Goal: Task Accomplishment & Management: Complete application form

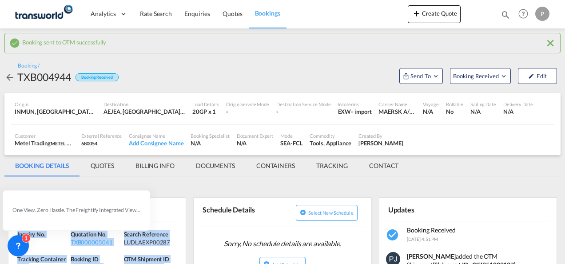
scroll to position [133, 0]
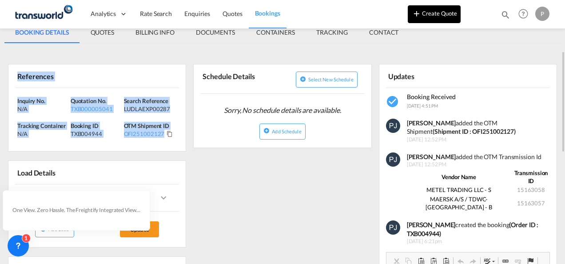
click at [434, 17] on button "Create Quote" at bounding box center [434, 14] width 53 height 18
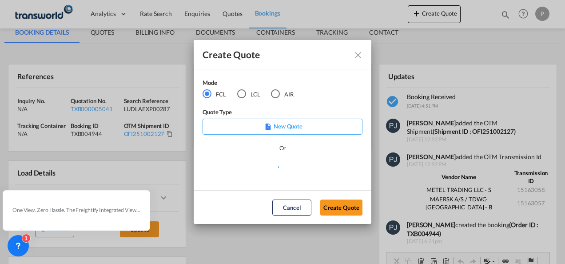
click at [276, 92] on div "AIR" at bounding box center [275, 93] width 9 height 9
click at [343, 205] on button "Create Quote" at bounding box center [342, 208] width 42 height 16
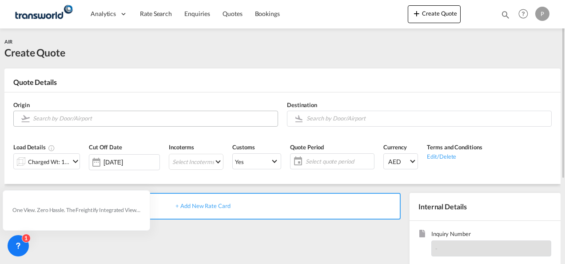
click at [84, 115] on input "Search by Door/Airport" at bounding box center [153, 119] width 241 height 16
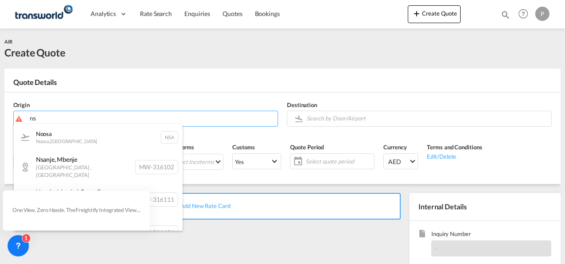
type input "n"
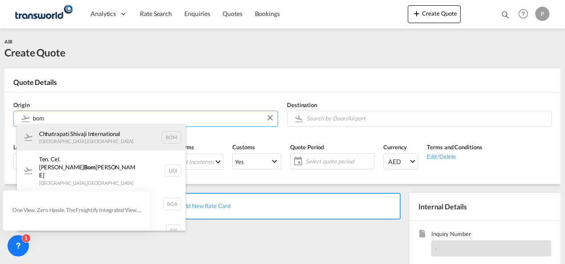
click at [90, 134] on div "Chhatrapati Shivaji International [GEOGRAPHIC_DATA] , [GEOGRAPHIC_DATA] BOM" at bounding box center [101, 137] width 169 height 27
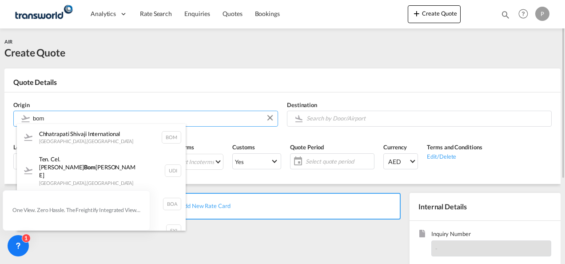
type input "Chhatrapati Shivaji International, [GEOGRAPHIC_DATA], BOM"
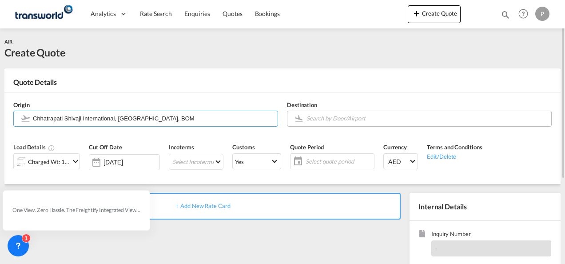
click at [330, 116] on body "Analytics Dashboard Rate Search Enquiries Quotes Bookings" at bounding box center [282, 132] width 565 height 264
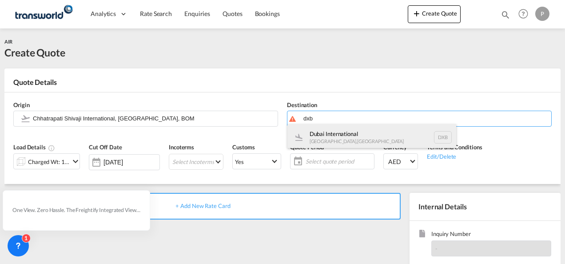
click at [349, 130] on div "Dubai International [GEOGRAPHIC_DATA] , [GEOGRAPHIC_DATA] DXB" at bounding box center [372, 137] width 169 height 27
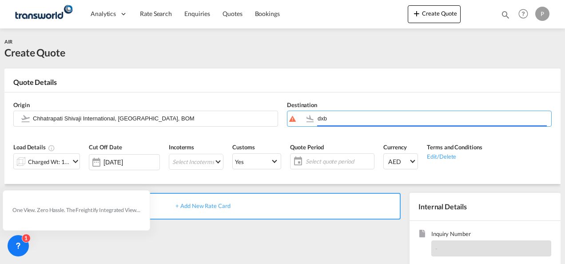
type input "Dubai International, [GEOGRAPHIC_DATA], DXB"
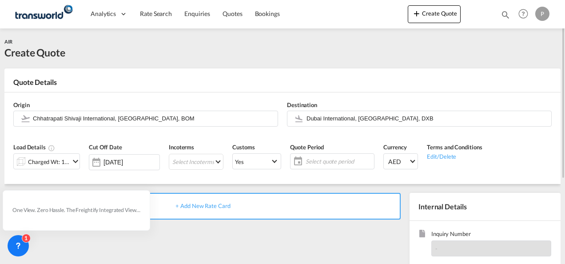
click at [44, 156] on div "Charged Wt: 1.00 KG" at bounding box center [49, 162] width 42 height 12
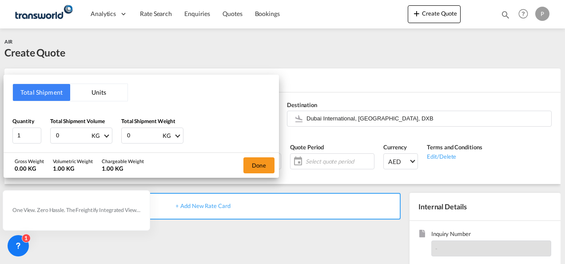
drag, startPoint x: 72, startPoint y: 136, endPoint x: 1, endPoint y: 59, distance: 105.4
click at [0, 61] on html "Analytics Dashboard Rate Search Enquiries Quotes Bookings Analytics" at bounding box center [282, 132] width 565 height 264
type input "113.50"
click at [256, 162] on button "Done" at bounding box center [259, 165] width 31 height 16
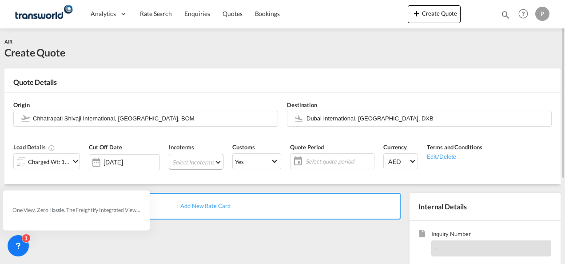
click at [186, 160] on md-select "Select Incoterms CIF - import Cost,Insurance and Freight CIF - export Cost,Insu…" at bounding box center [196, 162] width 55 height 16
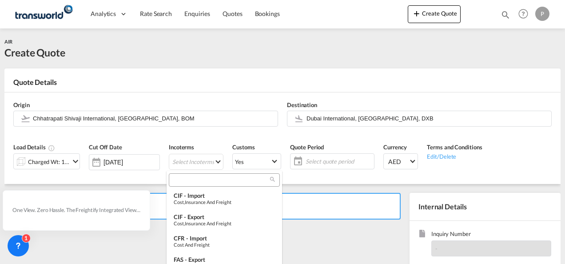
click at [186, 181] on input "search" at bounding box center [221, 180] width 99 height 8
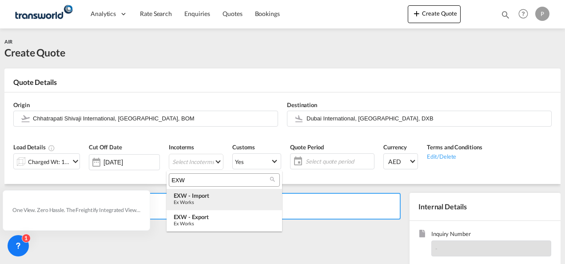
type input "EXW"
click at [190, 201] on div "Ex Works" at bounding box center [224, 202] width 101 height 6
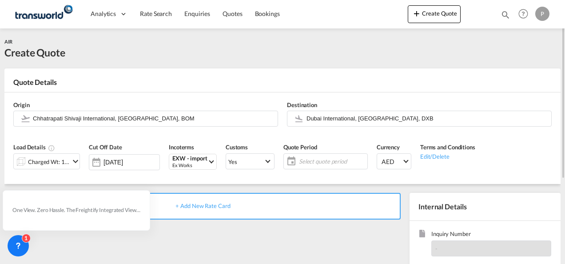
click at [305, 159] on span "Select quote period" at bounding box center [332, 161] width 66 height 8
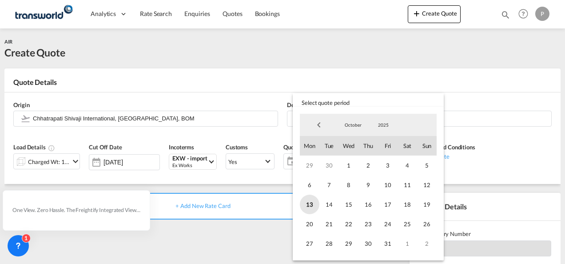
click at [308, 204] on span "13" at bounding box center [310, 205] width 20 height 20
click at [387, 242] on span "31" at bounding box center [388, 244] width 20 height 20
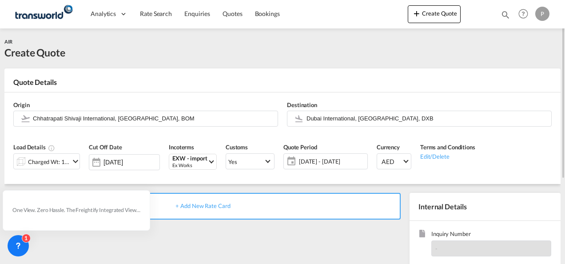
scroll to position [125, 0]
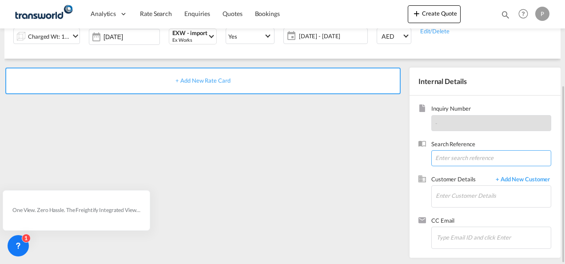
click at [442, 156] on input at bounding box center [492, 158] width 120 height 16
paste input "17609560574"
type input "17609560574"
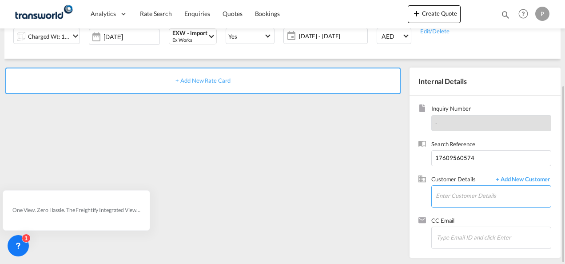
click at [448, 197] on input "Enter Customer Details" at bounding box center [493, 196] width 115 height 20
click at [474, 196] on input "TRASWORLD" at bounding box center [493, 196] width 115 height 20
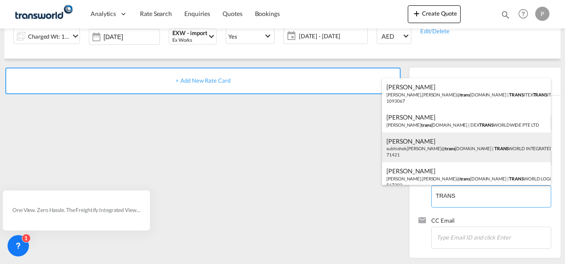
click at [518, 146] on div "[PERSON_NAME] [PERSON_NAME].[PERSON_NAME]@ trans [DOMAIN_NAME] | TRANS WORLD IN…" at bounding box center [466, 147] width 169 height 30
type input "TRANSWORLD INTEGRATED LOGISTEK PRIVATE LIMITED, [PERSON_NAME], [PERSON_NAME][EM…"
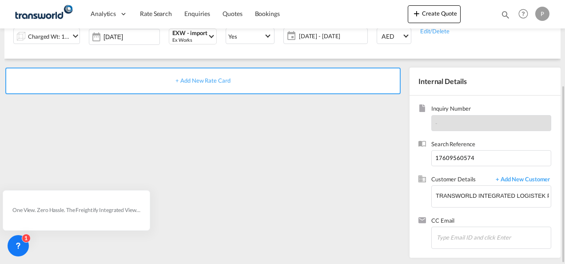
click at [215, 80] on span "+ Add New Rate Card" at bounding box center [203, 80] width 55 height 7
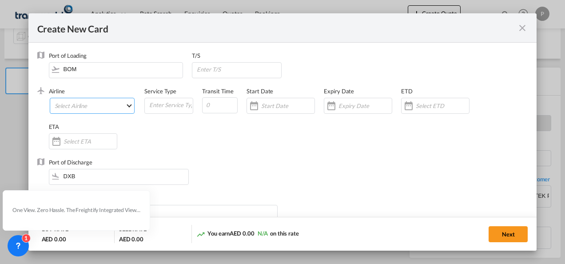
click at [98, 99] on md-select "Select Airline AIR EXPRESS S.A. (1166- / -) CMA CGM Air Cargo (1140-2C / -) DDW…" at bounding box center [92, 106] width 85 height 16
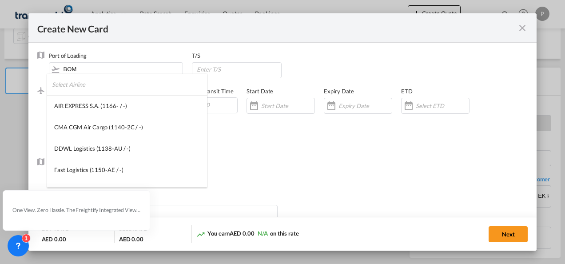
click at [130, 90] on input "search" at bounding box center [129, 84] width 155 height 21
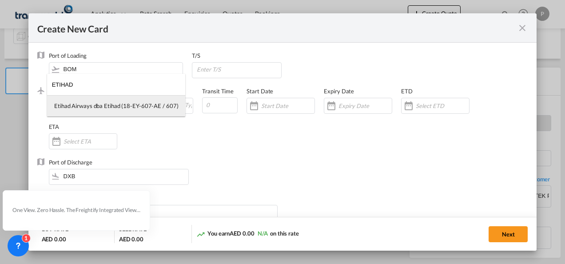
type input "ETIHAD"
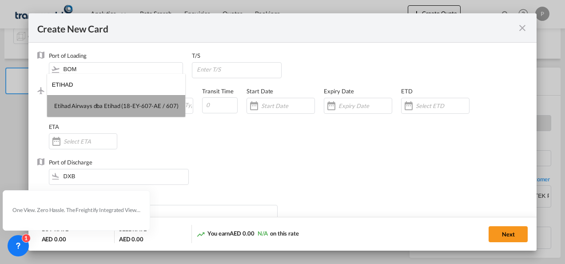
click at [124, 105] on div "Etihad Airways dba Etihad (18-EY-607-AE / 607)" at bounding box center [116, 106] width 124 height 8
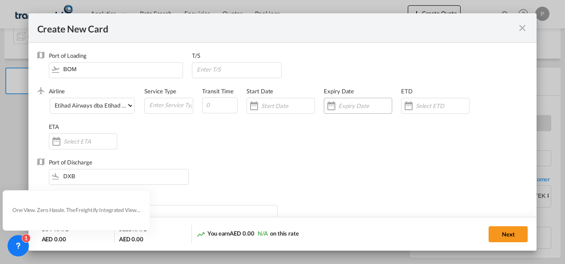
click at [342, 102] on div "Create New Card ..." at bounding box center [365, 106] width 53 height 8
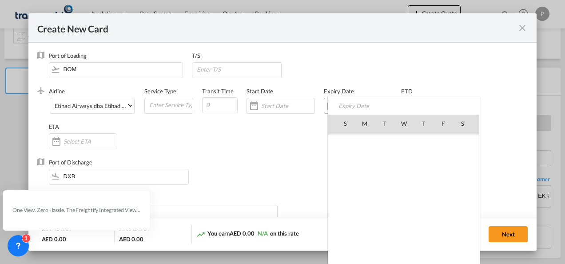
scroll to position [206045, 0]
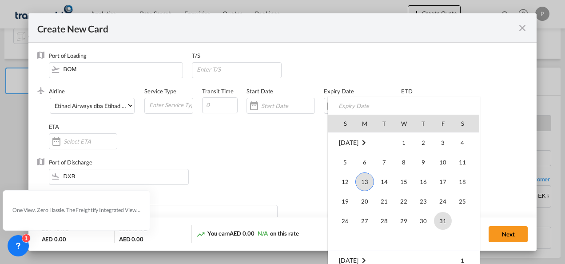
click at [442, 220] on span "31" at bounding box center [443, 221] width 18 height 18
type input "[DATE]"
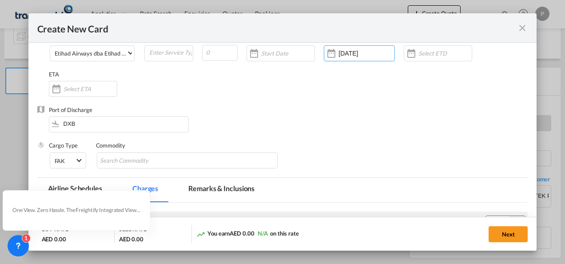
scroll to position [133, 0]
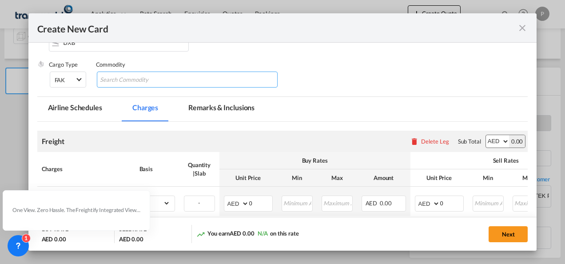
click at [142, 76] on input "Search Commodity" at bounding box center [140, 80] width 81 height 14
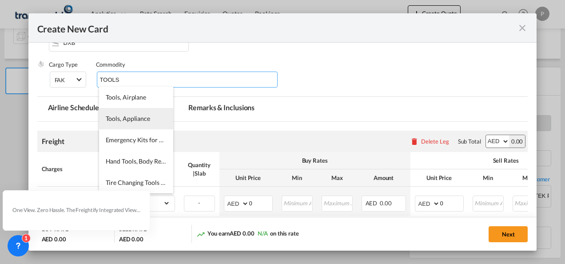
type input "TOOLS"
click at [135, 114] on li "Tools, Appliance" at bounding box center [136, 118] width 74 height 21
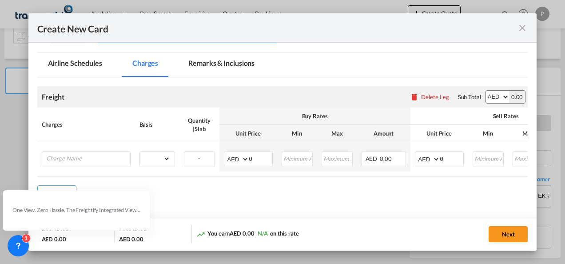
scroll to position [211, 0]
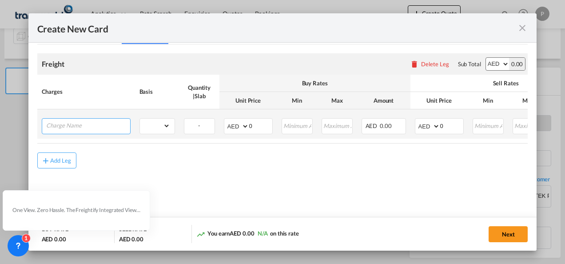
click at [88, 130] on input "Charge Name" at bounding box center [88, 125] width 84 height 13
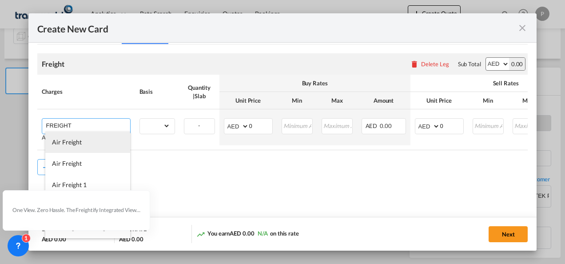
click at [90, 149] on li "Air Freight" at bounding box center [87, 142] width 85 height 21
type input "Air Freight"
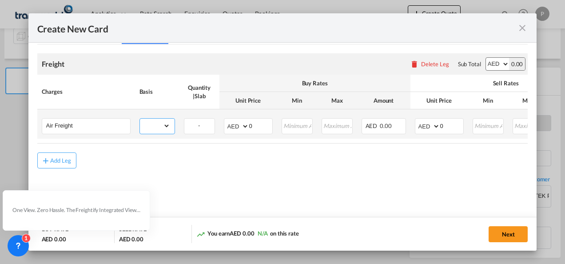
click at [167, 126] on select "gross_weight volumetric_weight per_shipment per_bl per_km % on air freight per_…" at bounding box center [155, 126] width 30 height 14
select select "per_shipment"
click at [140, 119] on select "gross_weight volumetric_weight per_shipment per_bl per_km % on air freight per_…" at bounding box center [155, 126] width 30 height 14
drag, startPoint x: 261, startPoint y: 125, endPoint x: 245, endPoint y: 123, distance: 16.7
click at [245, 123] on md-input-container "AED AFN ALL AMD ANG AOA ARS AUD AWG AZN BAM BBD BDT BGN BHD BIF BMD BND BOB BRL…" at bounding box center [248, 126] width 49 height 16
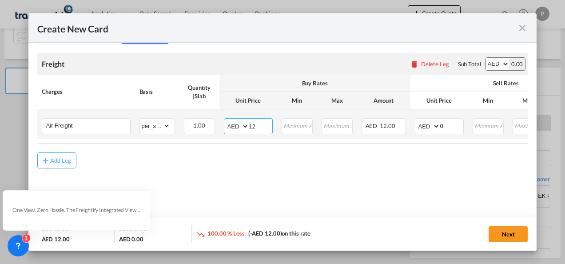
type input "1"
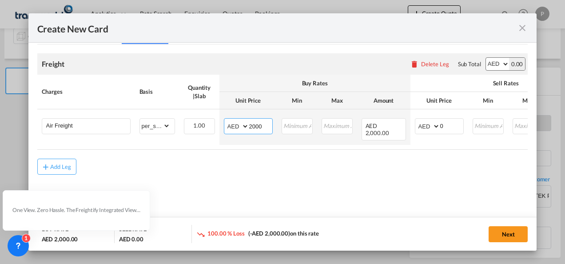
type input "2000"
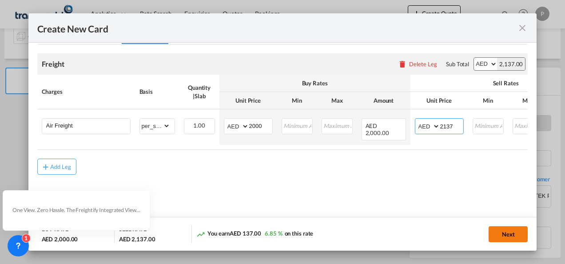
type input "2137"
click at [507, 230] on button "Next" at bounding box center [508, 234] width 39 height 16
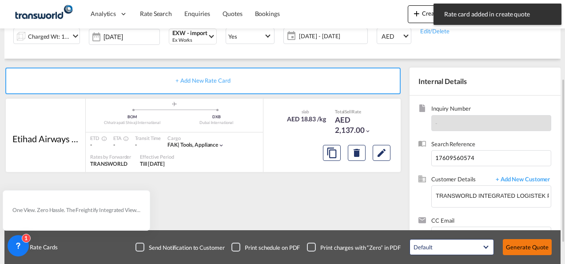
click at [519, 247] on button "Generate Quote" at bounding box center [527, 247] width 49 height 16
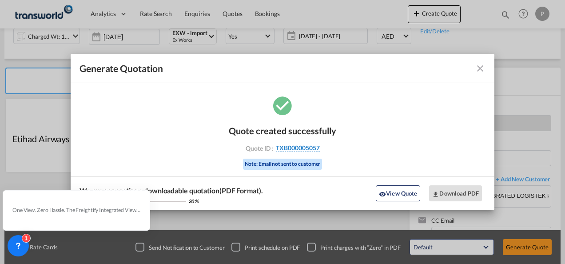
click at [293, 145] on span "TXB000005057" at bounding box center [298, 148] width 44 height 8
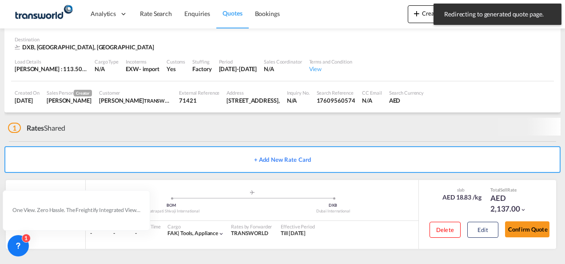
scroll to position [54, 0]
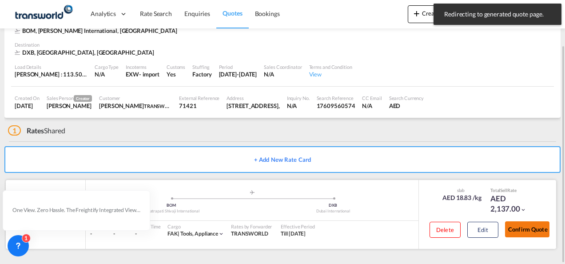
click at [524, 227] on button "Confirm Quote" at bounding box center [527, 229] width 44 height 16
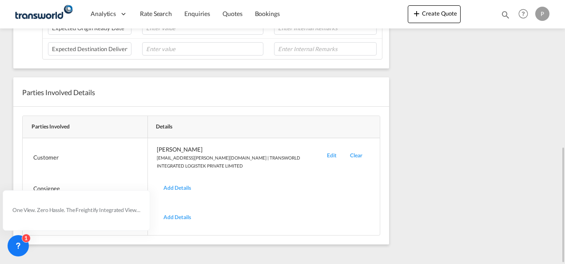
click at [331, 150] on div "Edit" at bounding box center [332, 157] width 23 height 24
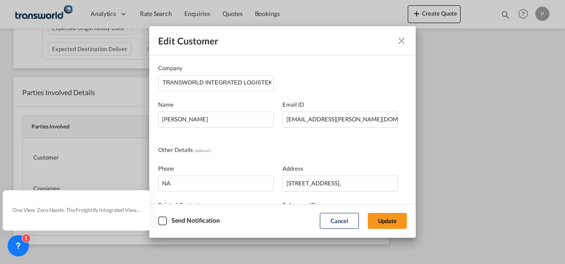
scroll to position [105, 0]
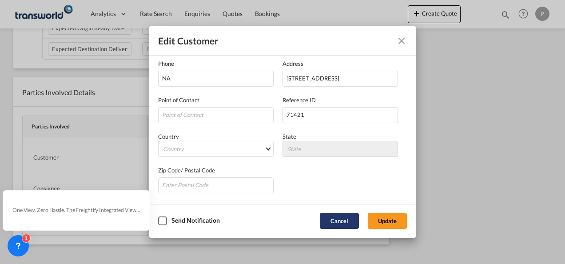
click at [332, 218] on button "Cancel" at bounding box center [339, 221] width 39 height 16
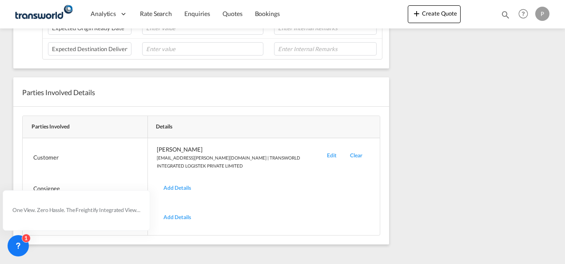
scroll to position [67, 0]
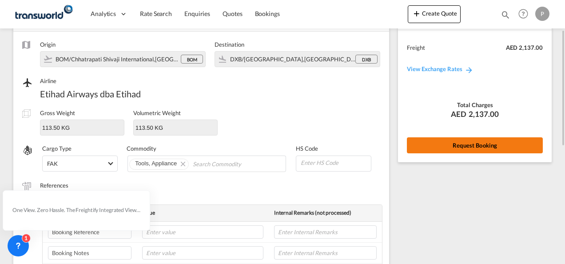
click at [480, 140] on button "Request Booking" at bounding box center [475, 145] width 136 height 16
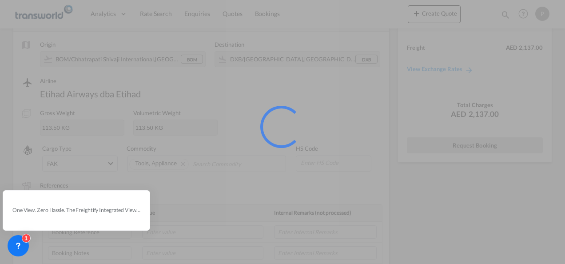
scroll to position [16, 0]
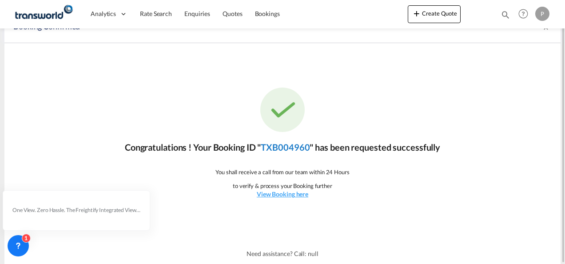
click at [293, 143] on link "TXB004960" at bounding box center [285, 147] width 49 height 11
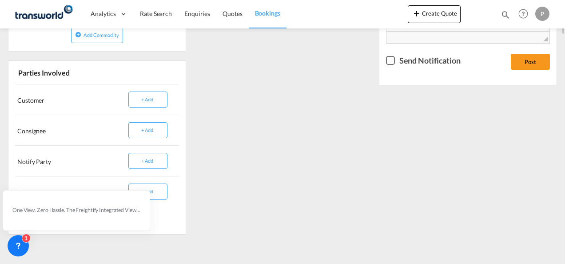
scroll to position [228, 0]
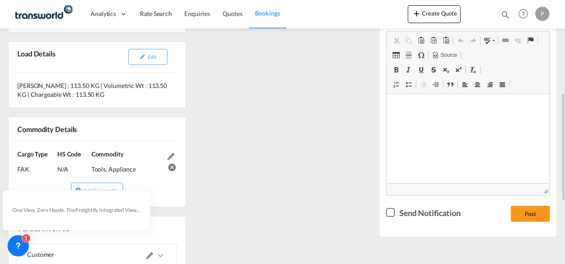
click at [344, 182] on div "References Inquiry No. N/A Quotation No. TXB000005057 Search Reference 17609560…" at bounding box center [282, 163] width 557 height 468
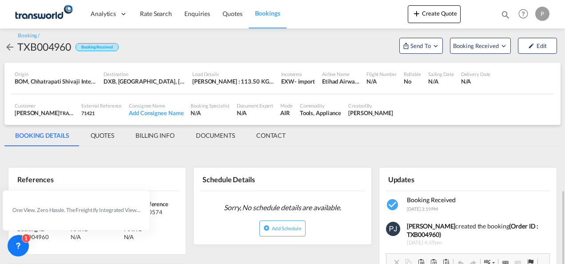
scroll to position [0, 0]
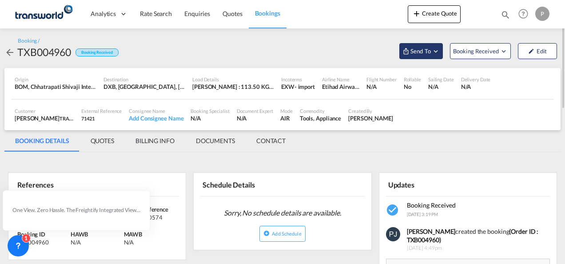
click at [437, 51] on md-icon "Open demo menu" at bounding box center [436, 51] width 8 height 8
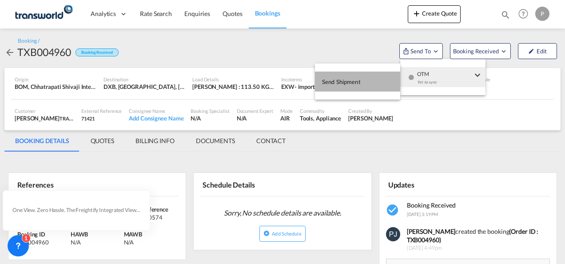
click at [346, 78] on span "Send Shipment" at bounding box center [341, 82] width 39 height 14
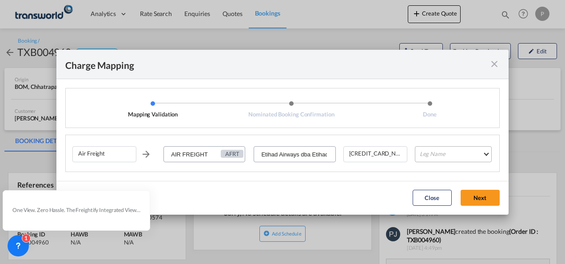
click at [440, 154] on md-select "Leg Name HANDLING ORIGIN HANDLING DESTINATION OTHERS TL PICK UP CUSTOMS ORIGIN …" at bounding box center [453, 154] width 77 height 16
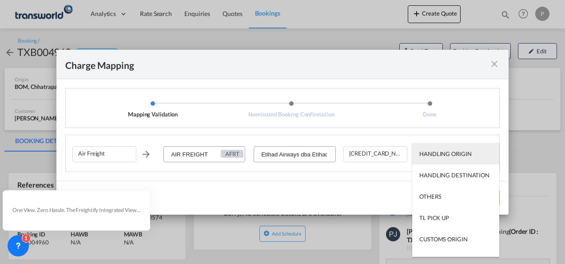
type md-option "HANDLING ORIGIN"
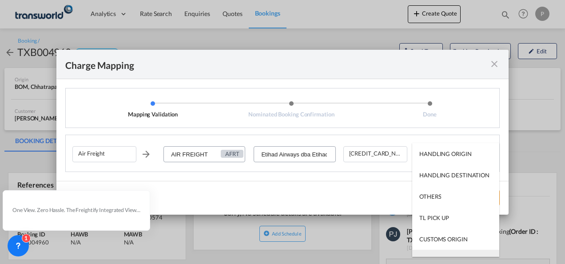
type md-option "AIR"
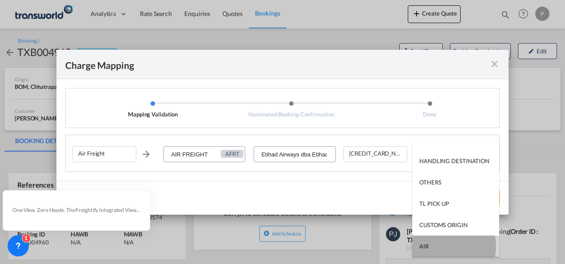
click at [450, 246] on md-option "AIR" at bounding box center [456, 246] width 87 height 21
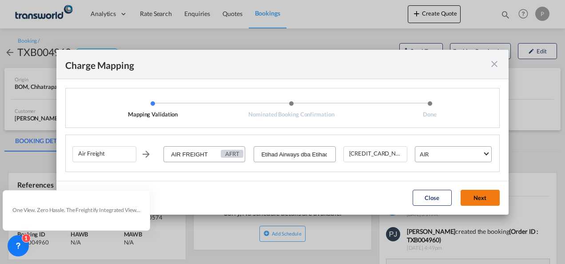
click at [472, 196] on button "Next" at bounding box center [480, 198] width 39 height 16
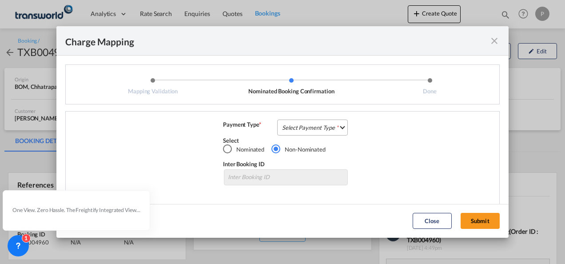
click at [304, 126] on md-select "Select Payment Type COLLECT PREPAID" at bounding box center [312, 128] width 71 height 16
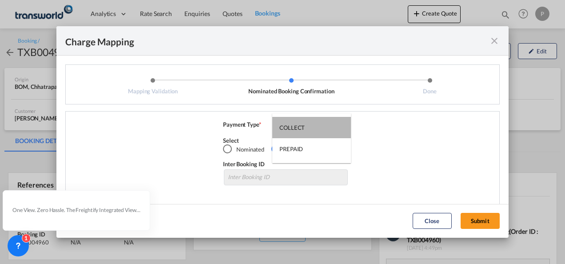
click at [304, 126] on div "COLLECT" at bounding box center [292, 128] width 25 height 8
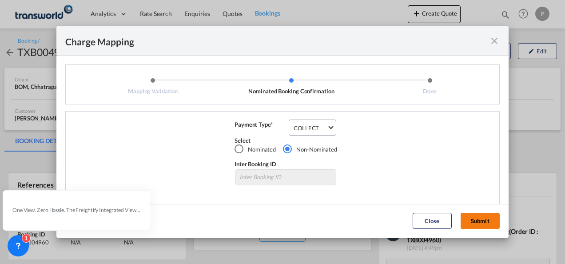
click at [478, 217] on button "Submit" at bounding box center [480, 221] width 39 height 16
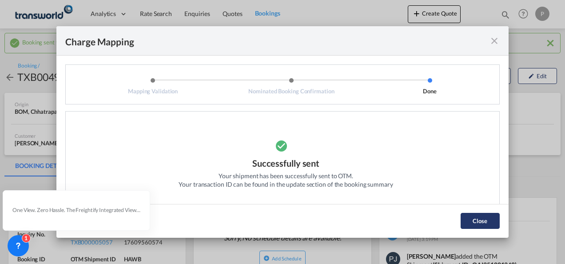
click at [471, 220] on button "Close" at bounding box center [480, 221] width 39 height 16
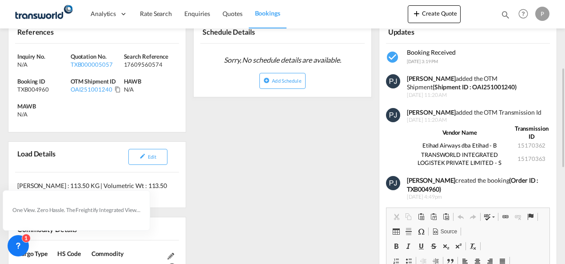
scroll to position [133, 0]
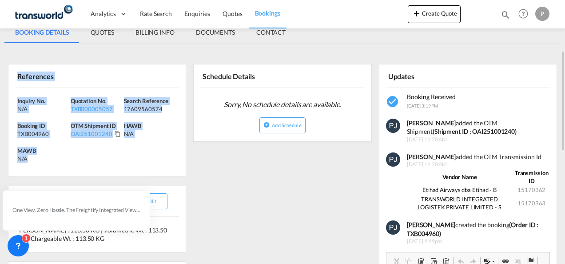
drag, startPoint x: 17, startPoint y: 75, endPoint x: 44, endPoint y: 157, distance: 86.6
click at [44, 157] on div "References Inquiry No. N/A Quotation No. TXB000005057 Search Reference 17609560…" at bounding box center [97, 120] width 178 height 113
copy div "References Inquiry No. N/A Quotation No. TXB000005057 Search Reference 17609560…"
